Goal: Task Accomplishment & Management: Use online tool/utility

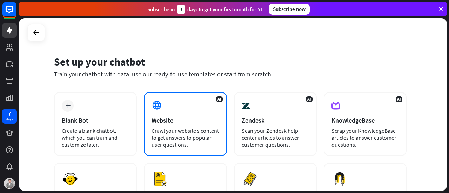
click at [168, 108] on div "AI Website Crawl your website’s content to get answers to popular user question…" at bounding box center [185, 124] width 83 height 64
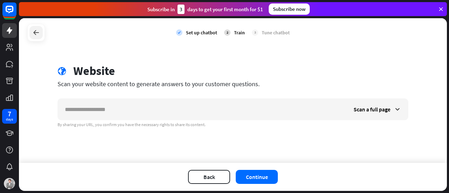
click at [36, 34] on icon at bounding box center [36, 32] width 8 height 8
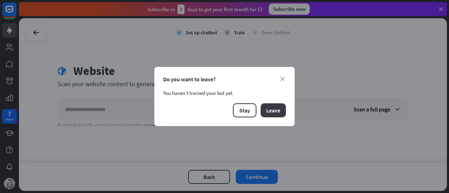
click at [266, 110] on button "Leave" at bounding box center [273, 111] width 25 height 14
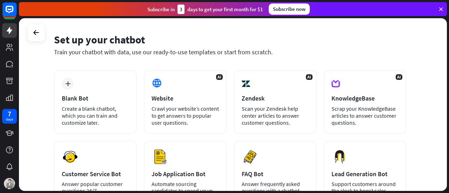
scroll to position [22, 0]
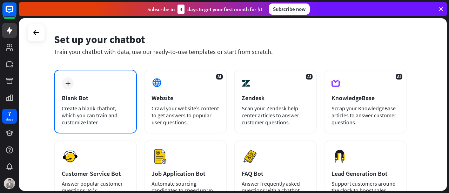
click at [69, 82] on icon "plus" at bounding box center [67, 83] width 5 height 5
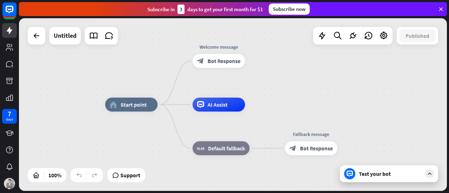
click at [360, 172] on div "Test your bot" at bounding box center [390, 174] width 63 height 7
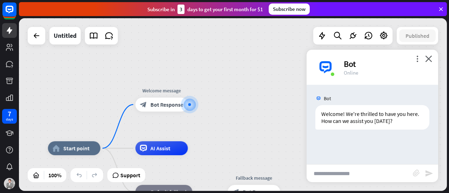
click at [338, 167] on input "text" at bounding box center [360, 174] width 106 height 18
type input "***"
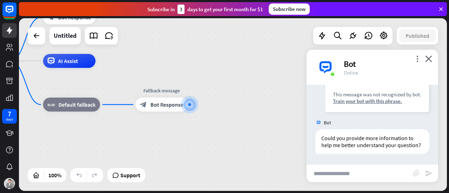
scroll to position [94, 0]
type input "*********"
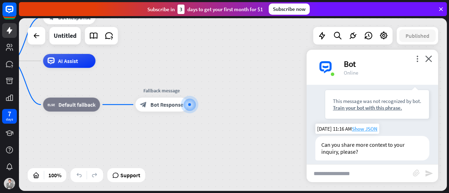
scroll to position [189, 0]
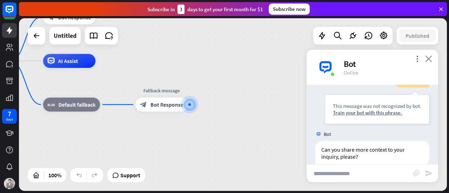
click at [432, 61] on icon "close" at bounding box center [428, 58] width 7 height 7
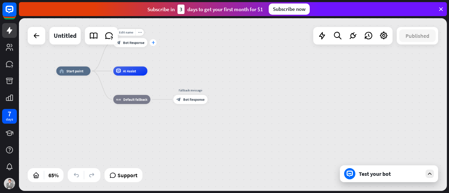
click at [152, 42] on icon "plus" at bounding box center [154, 42] width 4 height 3
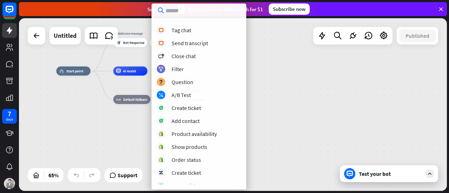
scroll to position [192, 0]
click at [296, 75] on div "home_2 Start point plus Welcome message block_bot_response Bot Response AI Assi…" at bounding box center [196, 127] width 278 height 112
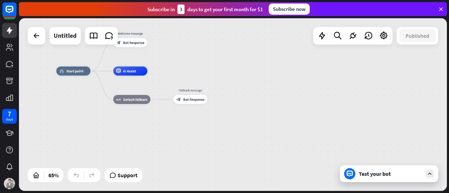
click at [404, 182] on div "Test your bot" at bounding box center [389, 174] width 98 height 17
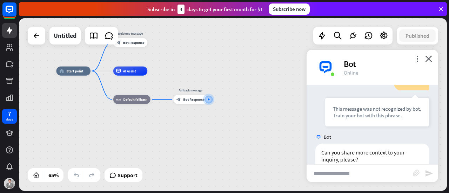
scroll to position [206, 0]
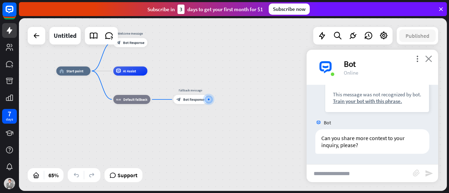
click at [426, 61] on icon "close" at bounding box center [428, 58] width 7 height 7
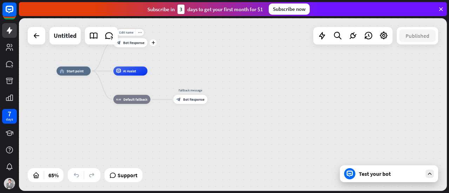
click at [131, 39] on div "block_bot_response Bot Response" at bounding box center [130, 42] width 34 height 9
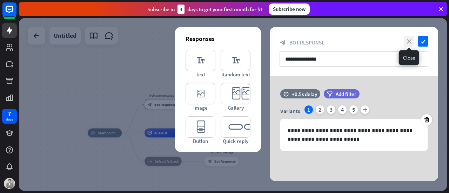
click at [406, 40] on icon "close" at bounding box center [409, 41] width 11 height 11
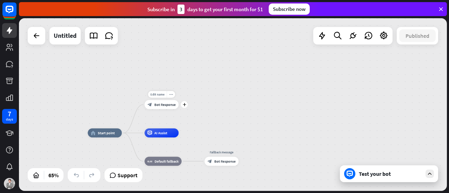
click at [172, 105] on span "Bot Response" at bounding box center [164, 104] width 21 height 5
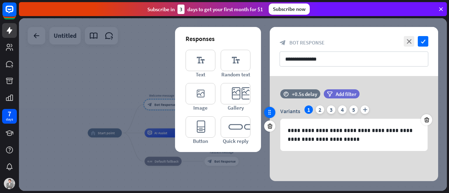
click at [269, 114] on icon at bounding box center [270, 112] width 6 height 6
click at [372, 57] on input "**********" at bounding box center [354, 59] width 149 height 15
click at [320, 109] on div "2" at bounding box center [320, 110] width 8 height 8
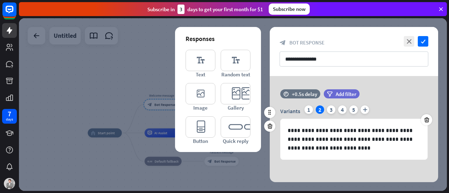
click at [326, 108] on div "Variants 1 2 3 4 5 plus" at bounding box center [353, 111] width 147 height 11
drag, startPoint x: 327, startPoint y: 108, endPoint x: 295, endPoint y: 109, distance: 32.3
drag, startPoint x: 295, startPoint y: 109, endPoint x: 274, endPoint y: 98, distance: 23.7
click at [274, 98] on div "time +0.5s delay filter Add filter" at bounding box center [354, 97] width 168 height 16
click at [332, 113] on div "3" at bounding box center [331, 110] width 8 height 8
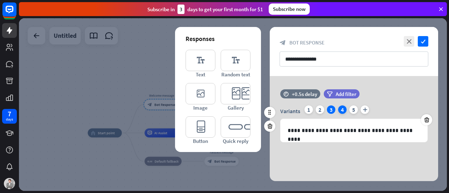
click at [342, 111] on div "4" at bounding box center [342, 110] width 8 height 8
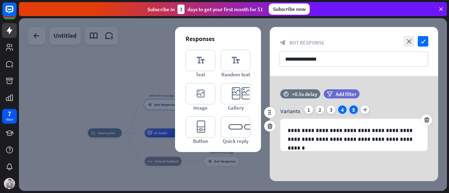
click at [350, 110] on div "5" at bounding box center [354, 110] width 8 height 8
click at [360, 110] on div "Variants 1 2 3 4 5 plus" at bounding box center [353, 111] width 147 height 11
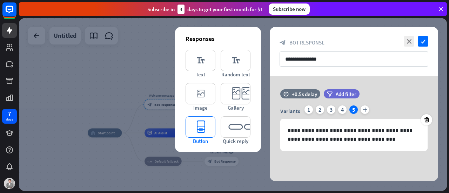
click at [202, 127] on icon "editor_button" at bounding box center [201, 127] width 30 height 21
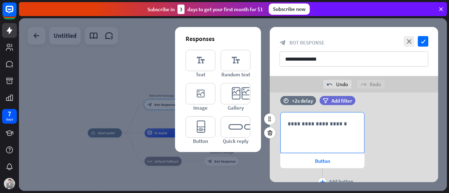
scroll to position [77, 0]
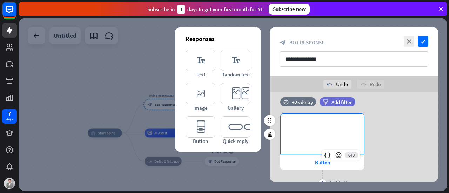
drag, startPoint x: 299, startPoint y: 128, endPoint x: 387, endPoint y: 132, distance: 87.8
click at [387, 132] on div "**********" at bounding box center [354, 151] width 168 height 75
click at [331, 133] on div "**********" at bounding box center [323, 134] width 84 height 40
click at [339, 156] on icon at bounding box center [338, 155] width 7 height 7
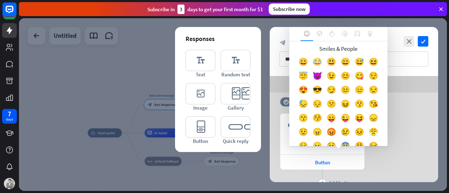
click at [321, 61] on div "😂" at bounding box center [318, 64] width 14 height 14
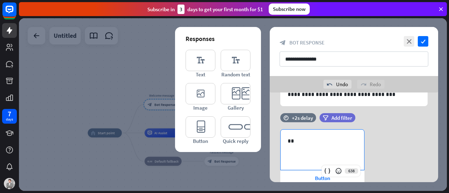
scroll to position [19, 0]
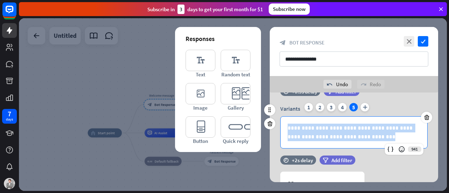
drag, startPoint x: 366, startPoint y: 138, endPoint x: 277, endPoint y: 122, distance: 90.4
click at [277, 122] on div "**********" at bounding box center [354, 126] width 168 height 46
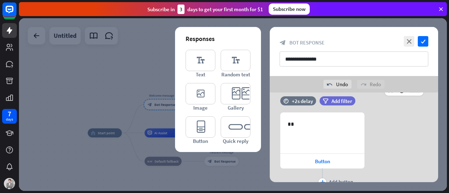
scroll to position [107, 0]
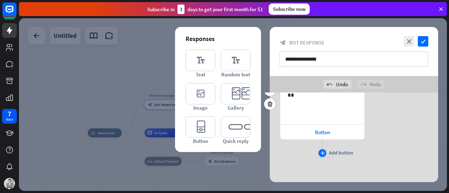
click at [322, 152] on icon "plus" at bounding box center [322, 153] width 5 height 4
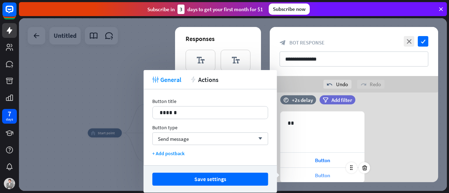
scroll to position [79, 0]
click at [252, 138] on div "Send message arrow_down" at bounding box center [210, 139] width 116 height 13
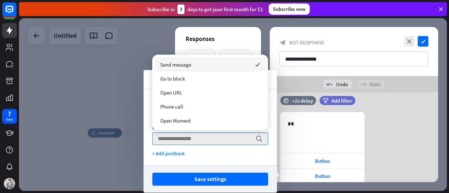
click at [209, 63] on div "Send message checked" at bounding box center [210, 65] width 110 height 14
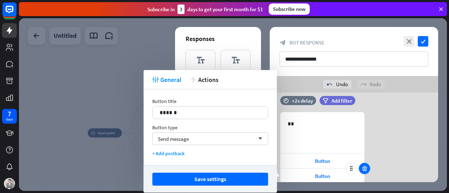
click at [365, 173] on div at bounding box center [364, 168] width 11 height 11
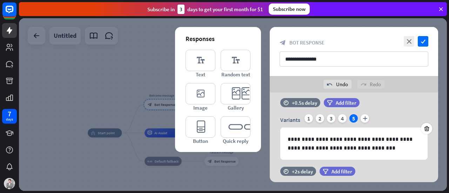
scroll to position [6, 0]
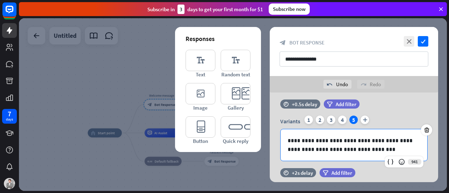
drag, startPoint x: 365, startPoint y: 154, endPoint x: 262, endPoint y: 135, distance: 104.9
drag, startPoint x: 262, startPoint y: 135, endPoint x: 340, endPoint y: 151, distance: 80.1
click at [340, 151] on p "**********" at bounding box center [354, 146] width 133 height 18
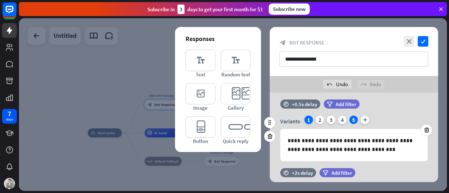
click at [307, 120] on div "1" at bounding box center [309, 120] width 8 height 8
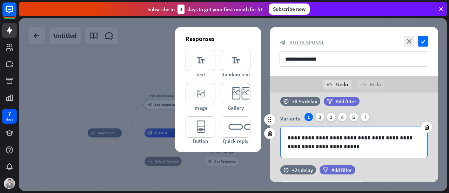
scroll to position [9, 0]
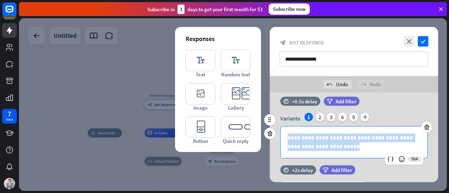
drag, startPoint x: 337, startPoint y: 148, endPoint x: 287, endPoint y: 133, distance: 51.6
click at [287, 133] on div "**********" at bounding box center [354, 143] width 147 height 32
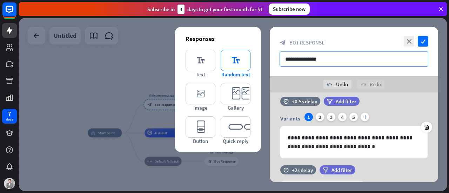
drag, startPoint x: 274, startPoint y: 54, endPoint x: 236, endPoint y: 53, distance: 37.6
click at [270, 53] on div "**********" at bounding box center [354, 104] width 168 height 155
type input "*"
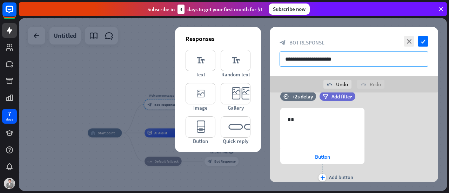
scroll to position [82, 0]
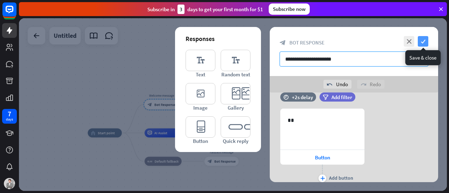
type input "**********"
click at [425, 45] on icon "check" at bounding box center [423, 41] width 11 height 11
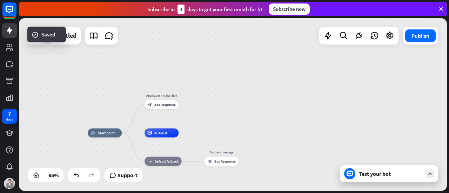
click at [383, 174] on div "Test your bot" at bounding box center [390, 174] width 63 height 7
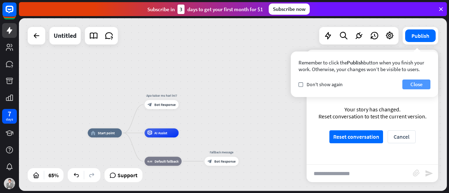
click at [417, 81] on button "Close" at bounding box center [417, 85] width 28 height 10
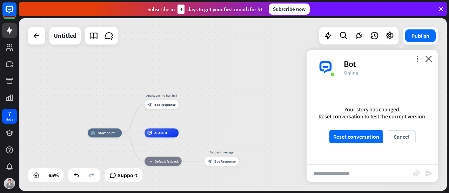
click at [340, 181] on input "text" at bounding box center [360, 174] width 106 height 18
click at [360, 137] on button "Reset conversation" at bounding box center [357, 137] width 54 height 13
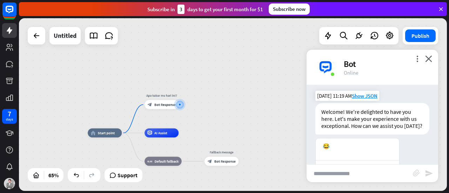
scroll to position [31, 0]
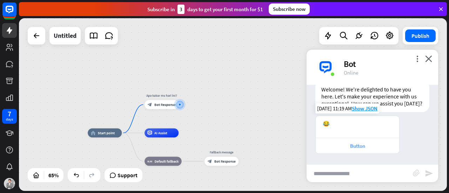
click at [354, 147] on div "Button" at bounding box center [357, 146] width 77 height 7
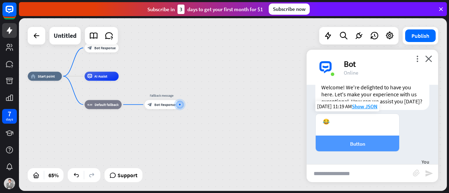
scroll to position [26, 0]
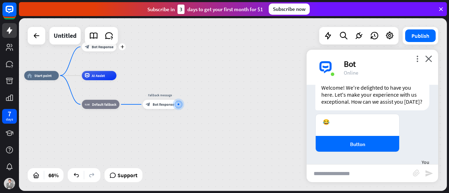
click at [109, 51] on div "Edit name more_horiz plus Apa kabar mu hari ini? block_bot_response Bot Response" at bounding box center [99, 46] width 35 height 9
click at [106, 48] on span "Bot Response" at bounding box center [103, 47] width 22 height 5
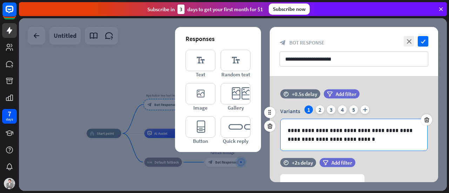
scroll to position [91, 0]
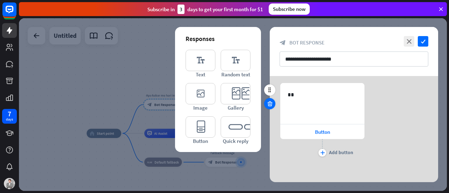
click at [265, 106] on div at bounding box center [269, 103] width 11 height 11
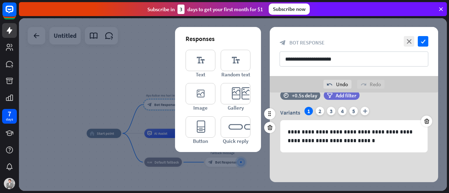
scroll to position [0, 0]
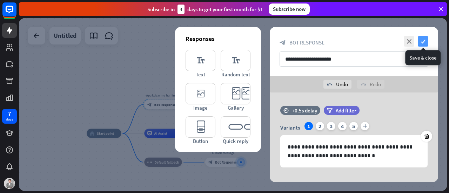
click at [423, 42] on icon "check" at bounding box center [423, 41] width 11 height 11
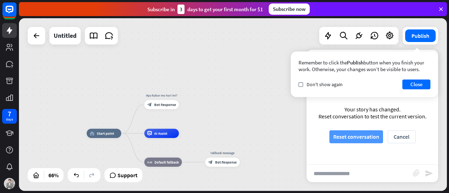
click at [364, 134] on button "Reset conversation" at bounding box center [357, 137] width 54 height 13
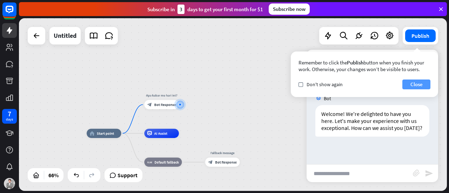
click at [412, 82] on button "Close" at bounding box center [417, 85] width 28 height 10
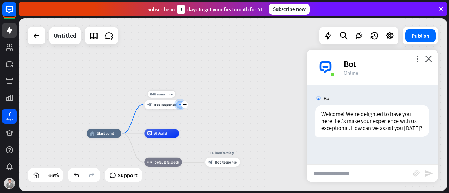
click at [178, 106] on div at bounding box center [180, 104] width 5 height 5
click at [164, 106] on span "Bot Response" at bounding box center [165, 104] width 22 height 5
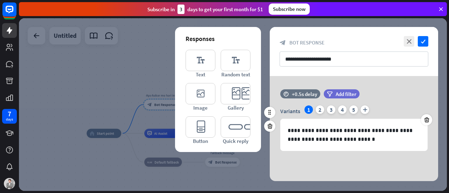
click at [315, 108] on div "Variants 1 2 3 4 5 plus" at bounding box center [353, 111] width 147 height 11
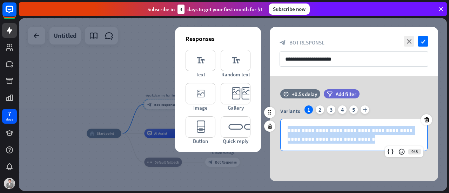
drag, startPoint x: 366, startPoint y: 142, endPoint x: 279, endPoint y: 119, distance: 90.0
click at [279, 119] on div "**********" at bounding box center [354, 129] width 168 height 46
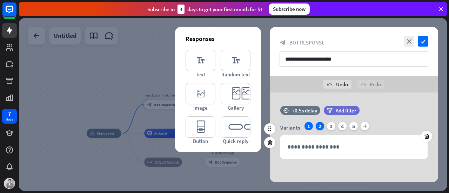
click at [322, 125] on div "2" at bounding box center [320, 126] width 8 height 8
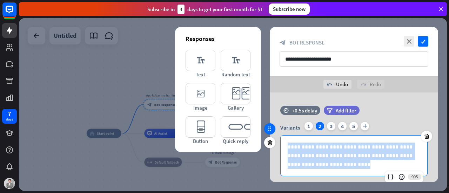
drag, startPoint x: 319, startPoint y: 164, endPoint x: 273, endPoint y: 130, distance: 57.2
click at [273, 130] on div "**********" at bounding box center [354, 145] width 168 height 78
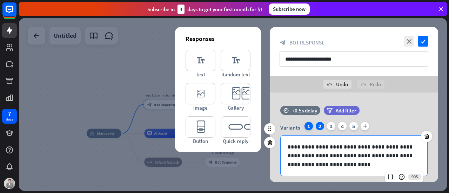
click at [306, 125] on div "1" at bounding box center [309, 126] width 8 height 8
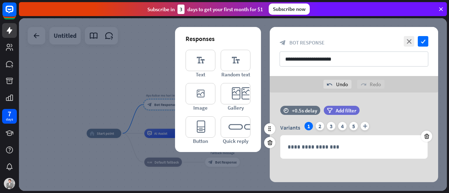
click at [289, 124] on div "Variants 1 2 3 4 5 plus" at bounding box center [353, 127] width 147 height 11
click at [305, 113] on div "+0.5s delay" at bounding box center [304, 110] width 25 height 7
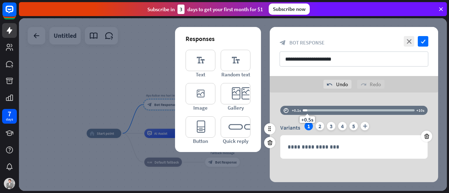
click at [287, 122] on div "Variants 1 2 3 4 5 plus" at bounding box center [353, 127] width 147 height 11
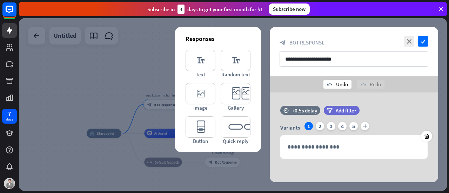
click at [344, 85] on div "undo Undo" at bounding box center [338, 84] width 28 height 9
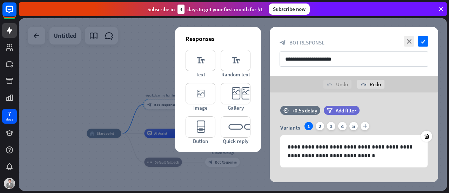
click at [344, 85] on div "undo Undo" at bounding box center [338, 84] width 28 height 9
click at [353, 128] on div "5" at bounding box center [354, 126] width 8 height 8
click at [422, 136] on div at bounding box center [426, 136] width 11 height 11
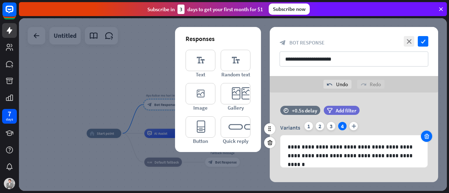
click at [423, 136] on div at bounding box center [426, 136] width 11 height 11
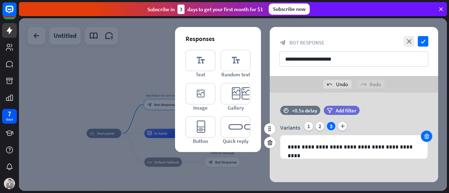
click at [423, 136] on div at bounding box center [426, 136] width 11 height 11
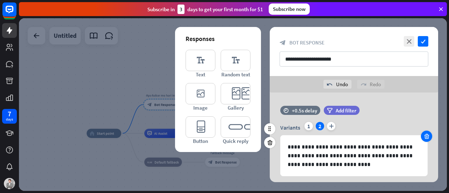
click at [423, 136] on div at bounding box center [426, 136] width 11 height 11
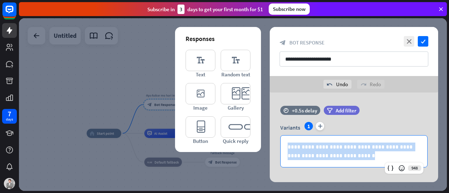
drag, startPoint x: 381, startPoint y: 158, endPoint x: 259, endPoint y: 134, distance: 124.9
click at [270, 134] on div "**********" at bounding box center [354, 145] width 168 height 105
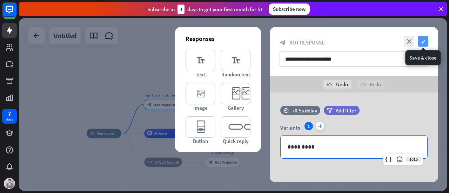
click at [424, 45] on icon "check" at bounding box center [423, 41] width 11 height 11
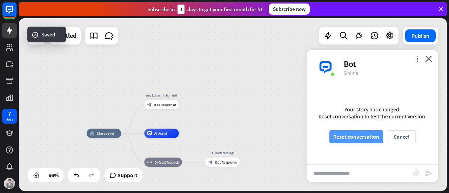
click at [365, 142] on button "Reset conversation" at bounding box center [357, 137] width 54 height 13
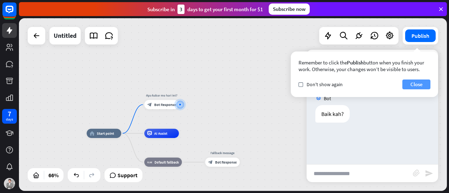
click at [411, 86] on button "Close" at bounding box center [417, 85] width 28 height 10
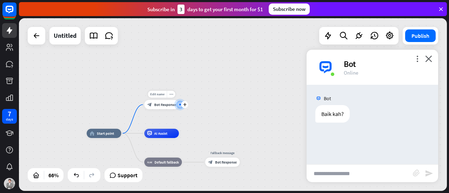
click at [159, 109] on div "Edit name more_horiz plus Apa kabar mu hari ini? block_bot_response Bot Response" at bounding box center [161, 104] width 35 height 9
click at [162, 107] on div "block_bot_response Bot Response" at bounding box center [161, 104] width 35 height 9
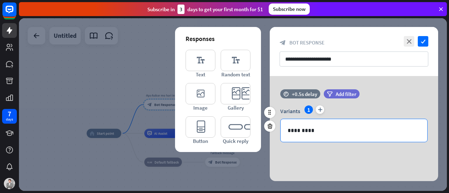
click at [316, 133] on p "*********" at bounding box center [354, 130] width 133 height 9
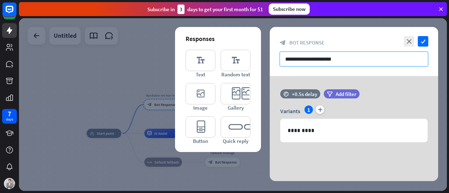
click at [346, 54] on input "**********" at bounding box center [354, 59] width 149 height 15
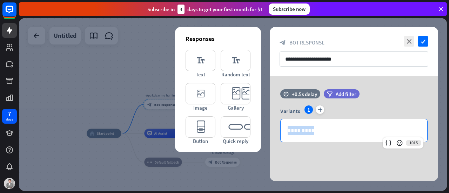
drag, startPoint x: 311, startPoint y: 124, endPoint x: 220, endPoint y: 129, distance: 90.7
click at [270, 129] on div "Responses editor_text Text editor_text Random text editor_image Image editor_ca…" at bounding box center [354, 128] width 168 height 105
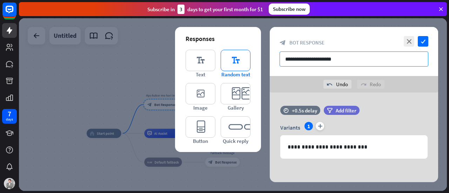
drag, startPoint x: 344, startPoint y: 62, endPoint x: 245, endPoint y: 59, distance: 99.4
click at [270, 59] on div "**********" at bounding box center [354, 104] width 168 height 155
type input "*"
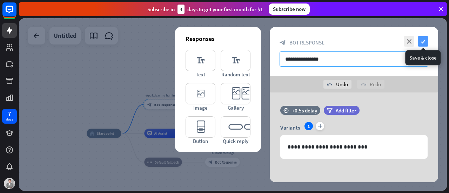
type input "**********"
click at [421, 39] on icon "check" at bounding box center [423, 41] width 11 height 11
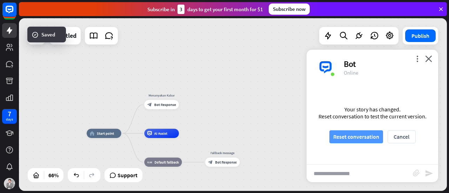
click at [361, 135] on button "Reset conversation" at bounding box center [357, 137] width 54 height 13
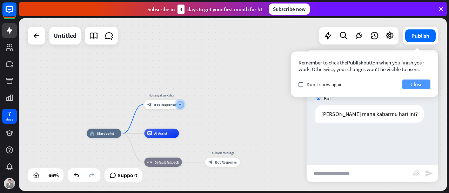
click at [416, 84] on button "Close" at bounding box center [417, 85] width 28 height 10
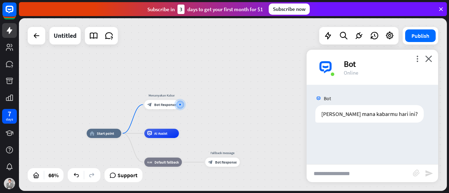
click at [338, 173] on input "text" at bounding box center [360, 174] width 106 height 18
type input "****"
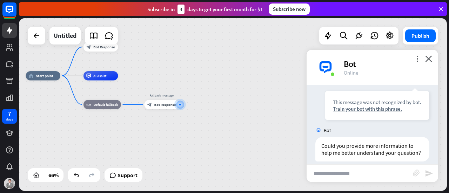
scroll to position [87, 0]
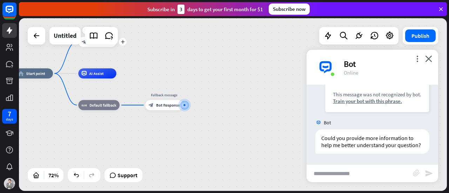
click at [100, 47] on div "Edit name more_horiz plus Menanyakan Kabar block_bot_response Bot Response" at bounding box center [97, 42] width 38 height 10
click at [121, 44] on div "plus" at bounding box center [123, 42] width 8 height 8
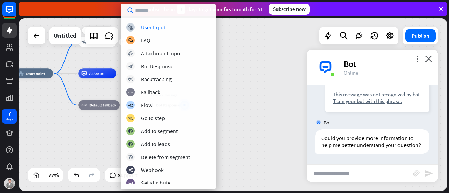
click at [109, 47] on div "Edit name more_horiz plus block_bot_response Bot Response" at bounding box center [97, 42] width 38 height 10
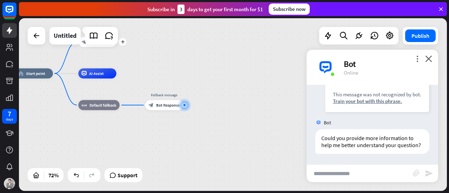
click at [91, 45] on div "block_bot_response Bot Response" at bounding box center [97, 42] width 38 height 10
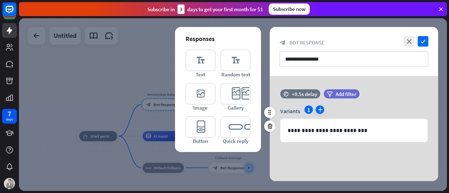
click at [320, 113] on icon "plus" at bounding box center [320, 110] width 8 height 8
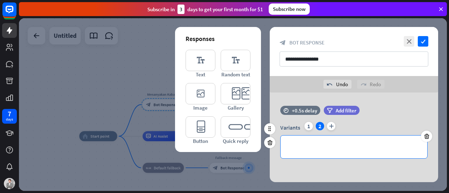
click at [303, 144] on p "**********" at bounding box center [354, 147] width 133 height 9
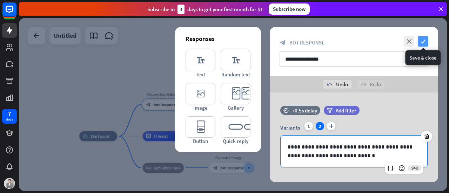
click at [420, 42] on icon "check" at bounding box center [423, 41] width 11 height 11
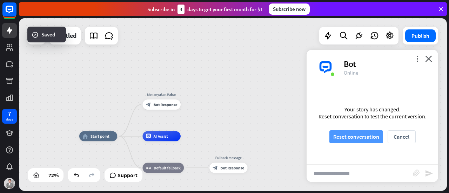
click at [355, 139] on button "Reset conversation" at bounding box center [357, 137] width 54 height 13
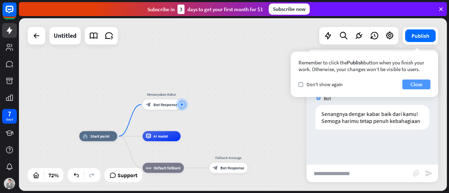
click at [422, 87] on button "Close" at bounding box center [417, 85] width 28 height 10
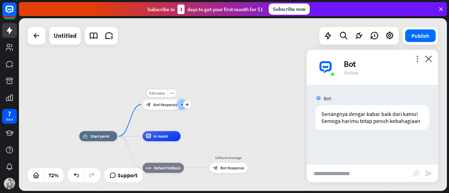
click at [165, 104] on span "Bot Response" at bounding box center [166, 104] width 24 height 5
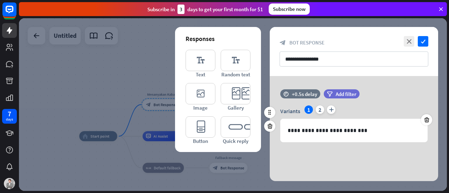
click at [308, 109] on div "1" at bounding box center [309, 110] width 8 height 8
click at [317, 109] on div "2" at bounding box center [320, 110] width 8 height 8
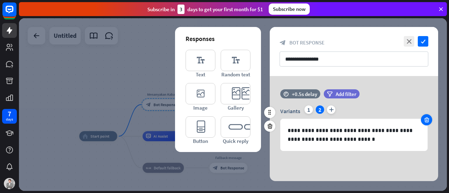
click at [428, 118] on icon at bounding box center [427, 120] width 7 height 6
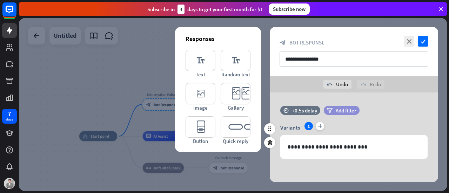
click at [344, 107] on span "Add filter" at bounding box center [346, 110] width 21 height 7
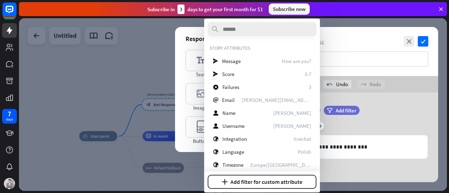
click at [405, 102] on div "**********" at bounding box center [354, 145] width 168 height 105
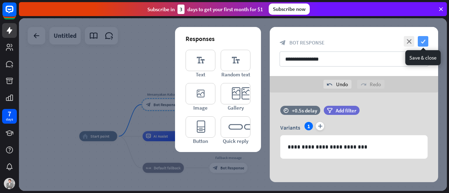
click at [424, 44] on icon "check" at bounding box center [423, 41] width 11 height 11
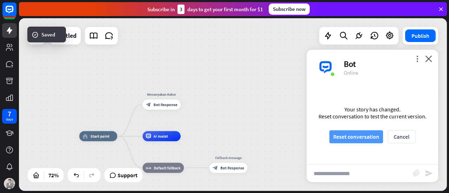
click at [361, 137] on button "Reset conversation" at bounding box center [357, 137] width 54 height 13
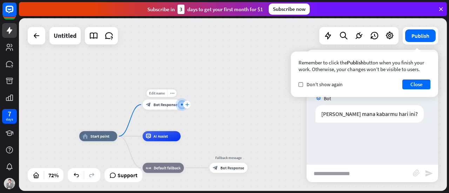
click at [187, 107] on div "plus" at bounding box center [187, 105] width 8 height 8
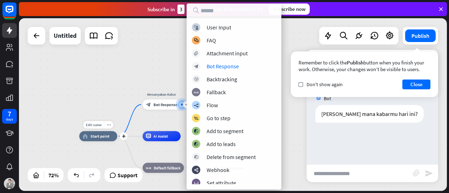
click at [96, 134] on span "Start point" at bounding box center [100, 136] width 19 height 5
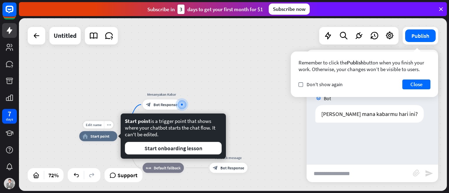
click at [107, 120] on div "Edit name more_horiz plus home_2 Start point Menanyakan Kabar block_bot_respons…" at bounding box center [233, 104] width 428 height 173
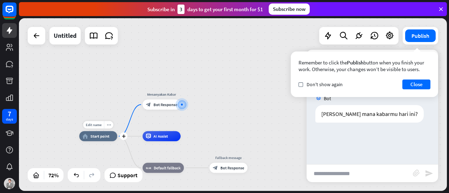
click at [101, 137] on span "Start point" at bounding box center [100, 136] width 19 height 5
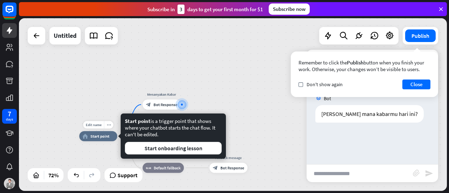
click at [101, 137] on span "Start point" at bounding box center [100, 136] width 19 height 5
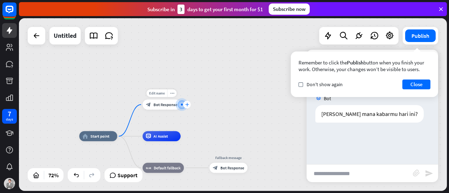
click at [188, 104] on icon "plus" at bounding box center [187, 105] width 4 height 4
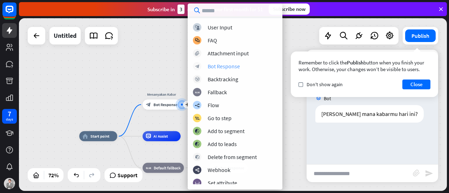
click at [237, 67] on div "Bot Response" at bounding box center [224, 66] width 32 height 7
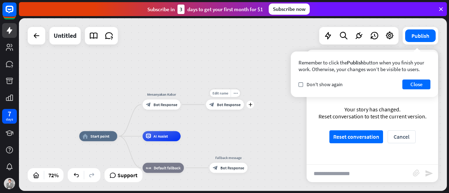
click at [226, 106] on span "Bot Response" at bounding box center [229, 104] width 24 height 5
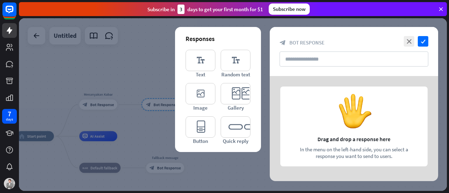
click at [127, 82] on div at bounding box center [233, 104] width 428 height 173
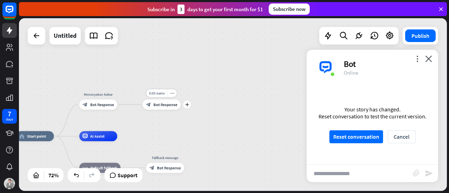
click at [176, 105] on span "Bot Response" at bounding box center [166, 104] width 24 height 5
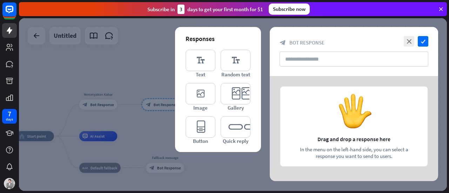
click at [318, 131] on div at bounding box center [354, 128] width 168 height 105
click at [331, 135] on div at bounding box center [354, 128] width 168 height 105
click at [327, 58] on input "text" at bounding box center [354, 59] width 149 height 15
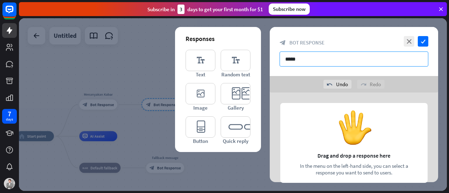
type input "*****"
click at [328, 130] on div at bounding box center [354, 145] width 168 height 105
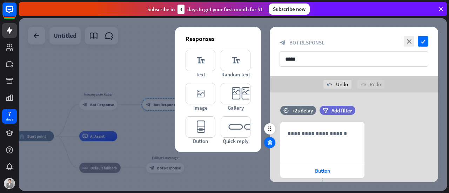
click at [272, 142] on icon at bounding box center [270, 143] width 7 height 6
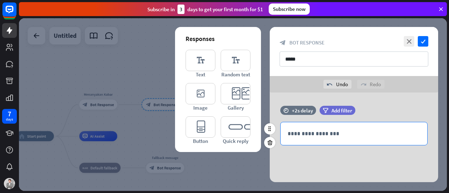
click at [304, 133] on p "**********" at bounding box center [354, 133] width 133 height 9
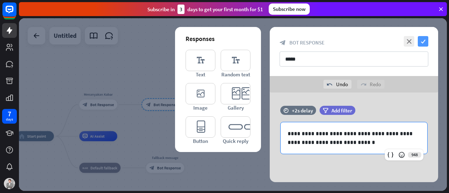
click at [420, 40] on icon "check" at bounding box center [423, 41] width 11 height 11
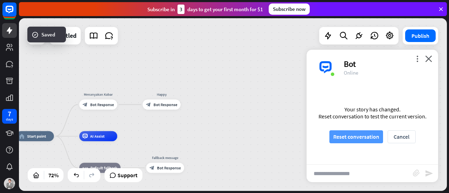
click at [355, 140] on button "Reset conversation" at bounding box center [357, 137] width 54 height 13
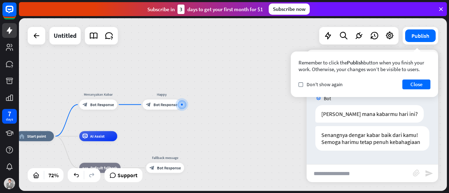
scroll to position [4, 0]
click at [169, 107] on span "Bot Response" at bounding box center [166, 104] width 24 height 5
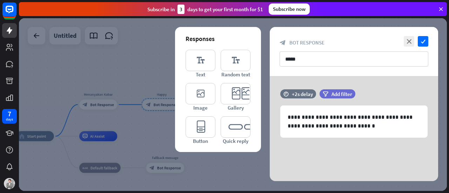
click at [167, 107] on div at bounding box center [233, 104] width 428 height 173
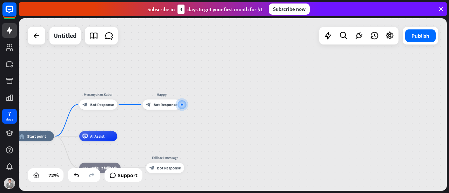
click at [167, 107] on span "Bot Response" at bounding box center [166, 104] width 24 height 5
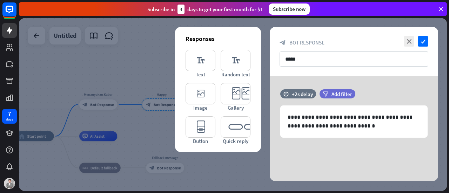
click at [148, 87] on div at bounding box center [233, 104] width 428 height 173
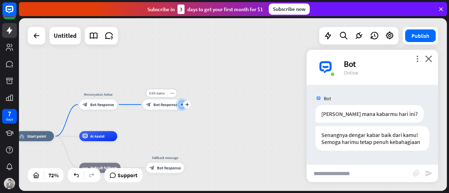
click at [159, 104] on span "Bot Response" at bounding box center [166, 104] width 24 height 5
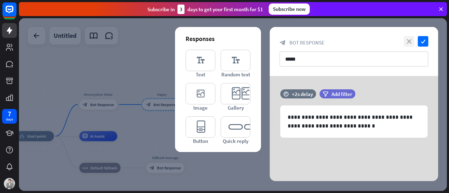
click at [406, 42] on icon "close" at bounding box center [409, 41] width 11 height 11
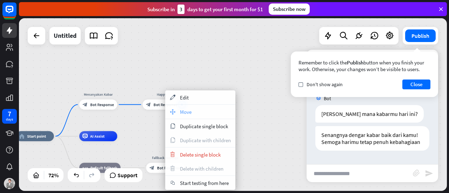
click at [178, 110] on div "move_block Move" at bounding box center [200, 112] width 70 height 14
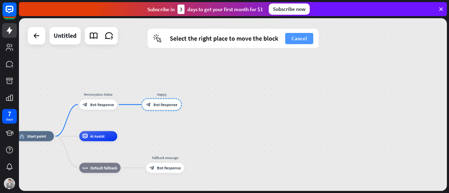
click at [306, 42] on button "Cancel" at bounding box center [299, 38] width 28 height 11
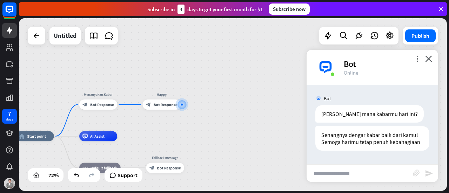
drag, startPoint x: 161, startPoint y: 108, endPoint x: 172, endPoint y: 69, distance: 40.5
click at [172, 69] on div "home_2 Start point Menanyakan Kabar block_bot_response Bot Response Edit name m…" at bounding box center [233, 104] width 428 height 173
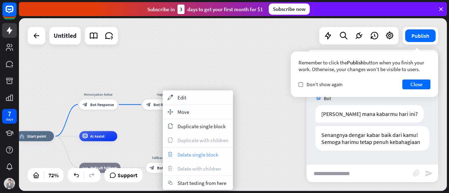
click at [190, 154] on span "Delete single block" at bounding box center [198, 155] width 41 height 7
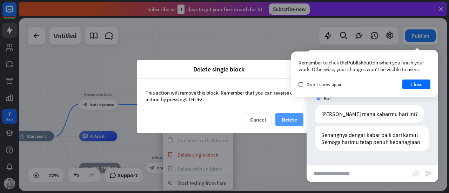
click at [293, 120] on button "Delete" at bounding box center [289, 119] width 28 height 13
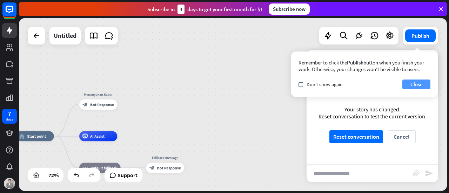
click at [425, 84] on button "Close" at bounding box center [417, 85] width 28 height 10
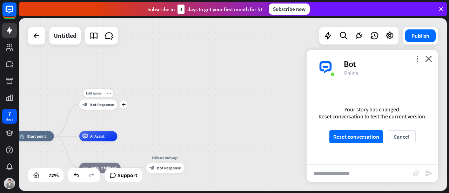
click at [105, 107] on span "Bot Response" at bounding box center [102, 104] width 24 height 5
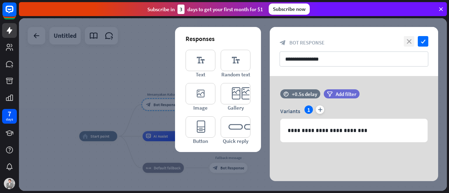
click at [411, 42] on icon "close" at bounding box center [409, 41] width 11 height 11
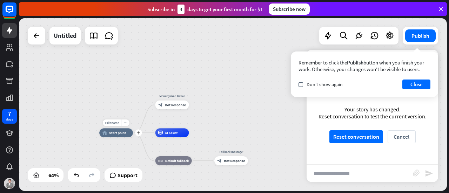
click at [114, 134] on span "Start point" at bounding box center [117, 133] width 17 height 5
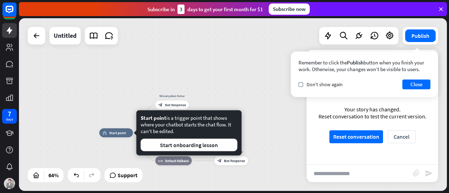
click at [230, 103] on div "home_2 Start point Menanyakan Kabar block_bot_response Bot Response AI Assist b…" at bounding box center [233, 104] width 428 height 173
